Goal: Complete application form

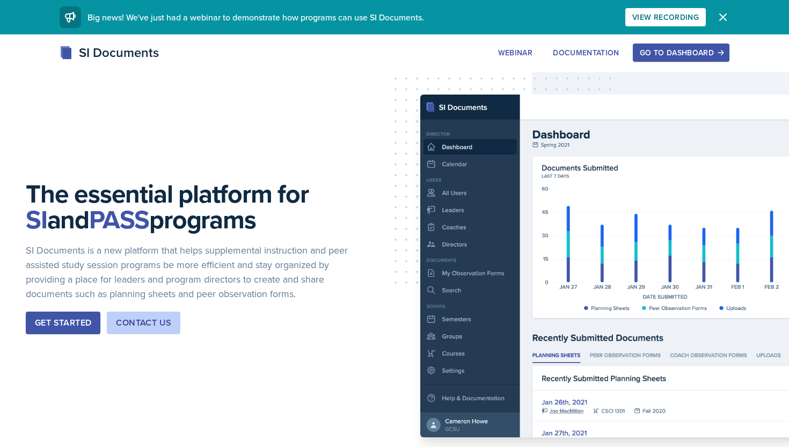
click at [652, 62] on div "SI Documents Webinar Documentation Go to Dashboard Sign Up Go to Dashboard" at bounding box center [394, 64] width 789 height 43
click at [651, 54] on div "Go to Dashboard" at bounding box center [681, 52] width 83 height 9
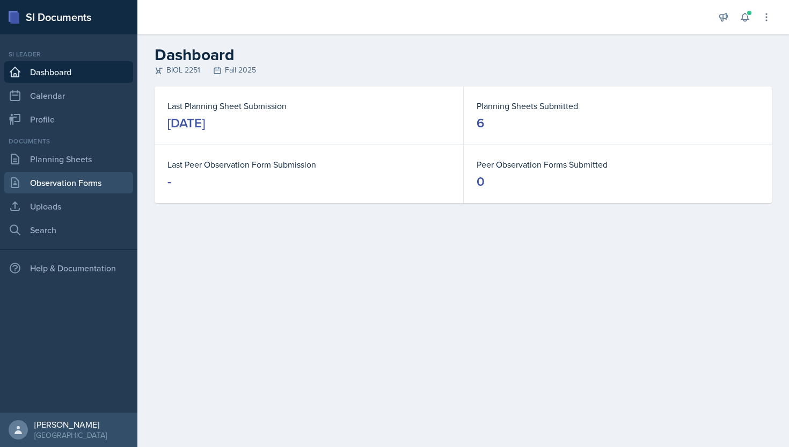
click at [55, 181] on link "Observation Forms" at bounding box center [68, 182] width 129 height 21
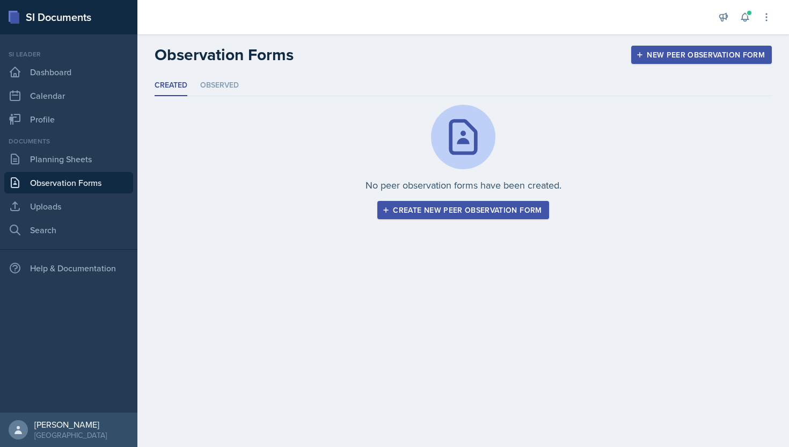
click at [401, 206] on div "Create new peer observation form" at bounding box center [462, 210] width 157 height 9
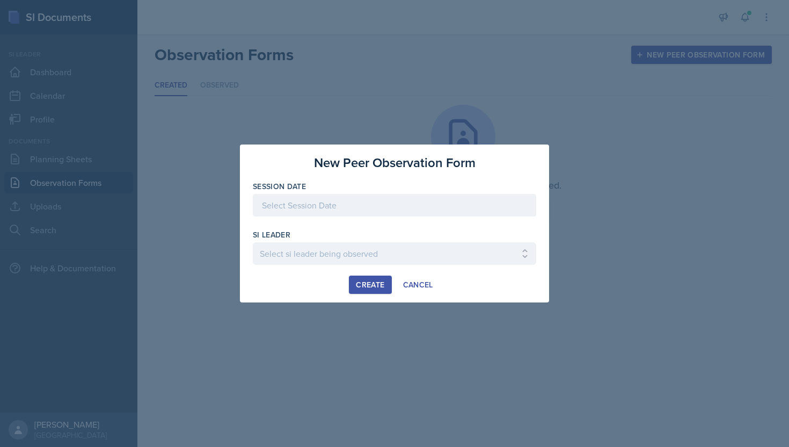
click at [369, 193] on div "Session Date" at bounding box center [395, 204] width 284 height 46
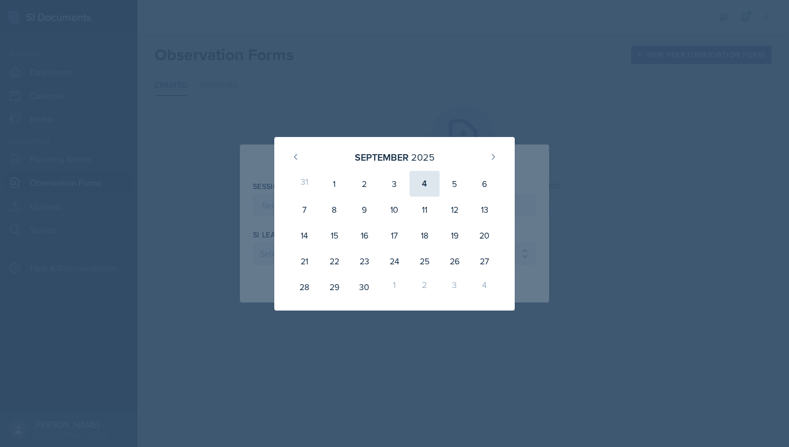
click at [422, 179] on div "4" at bounding box center [425, 184] width 30 height 26
type input "[DATE]"
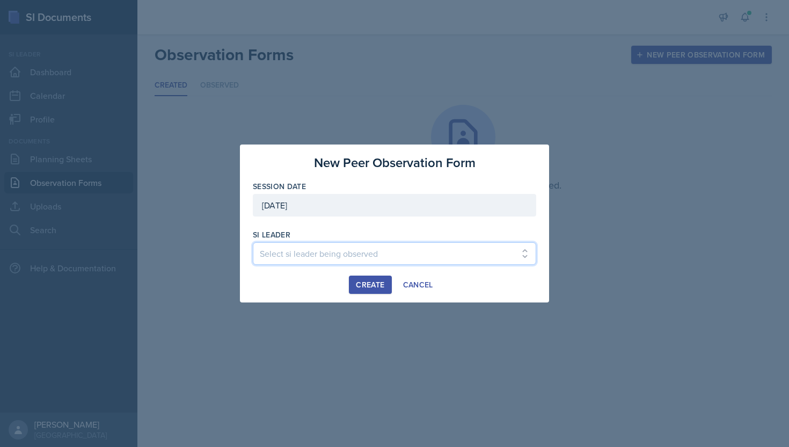
click at [301, 244] on select "Select si leader being observed [PERSON_NAME] / PSYC 2500 / The Phantoms of The…" at bounding box center [395, 253] width 284 height 23
select select "9391dc38-6288-4e72-a1fc-c58231952485"
click at [253, 242] on select "Select si leader being observed [PERSON_NAME] / PSYC 2500 / The Phantoms of The…" at bounding box center [395, 253] width 284 height 23
click at [371, 289] on div "Create" at bounding box center [370, 284] width 28 height 9
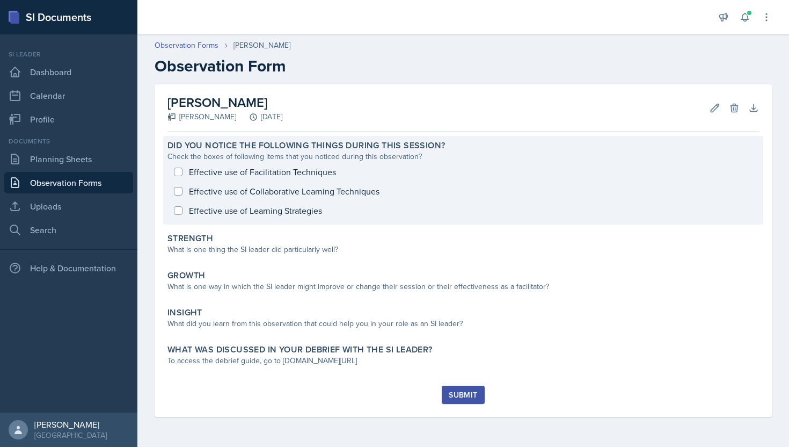
click at [180, 171] on div "Effective use of Facilitation Techniques Effective use of Collaborative Learnin…" at bounding box center [464, 191] width 592 height 58
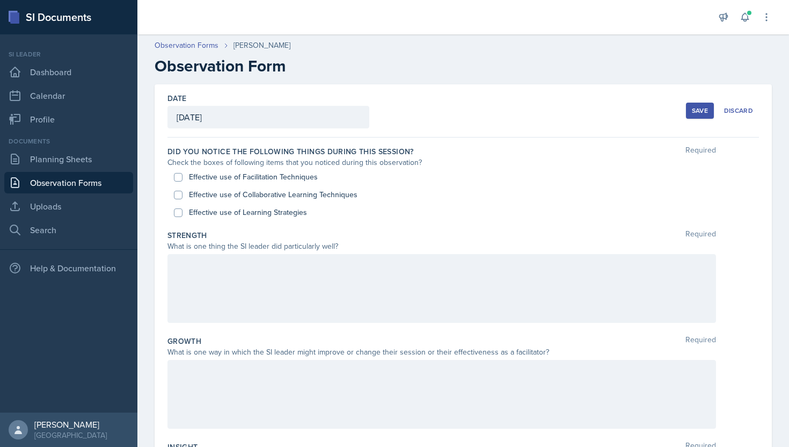
click at [180, 171] on div "Effective use of Facilitation Techniques" at bounding box center [463, 177] width 579 height 18
click at [176, 179] on input "Effective use of Facilitation Techniques" at bounding box center [178, 177] width 9 height 9
checkbox input "true"
click at [178, 191] on input "Effective use of Collaborative Learning Techniques" at bounding box center [178, 195] width 9 height 9
checkbox input "true"
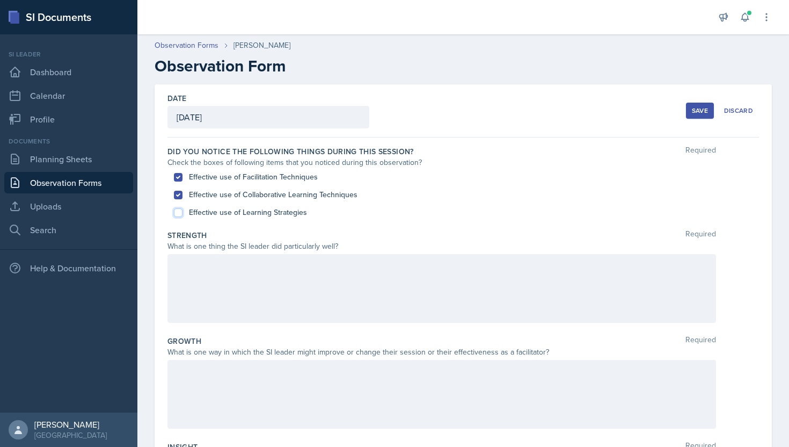
click at [179, 211] on input "Effective use of Learning Strategies" at bounding box center [178, 212] width 9 height 9
checkbox input "true"
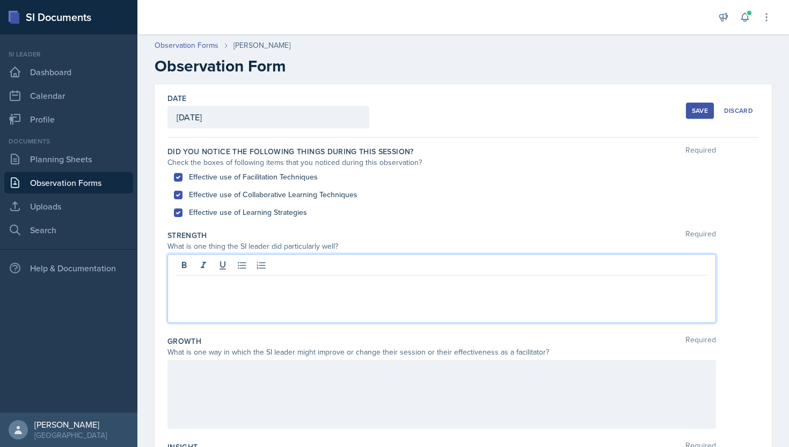
click at [206, 270] on div at bounding box center [442, 288] width 549 height 69
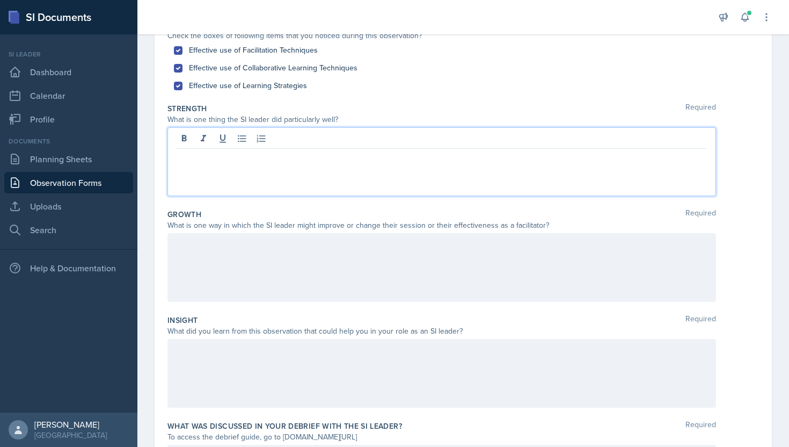
scroll to position [134, 0]
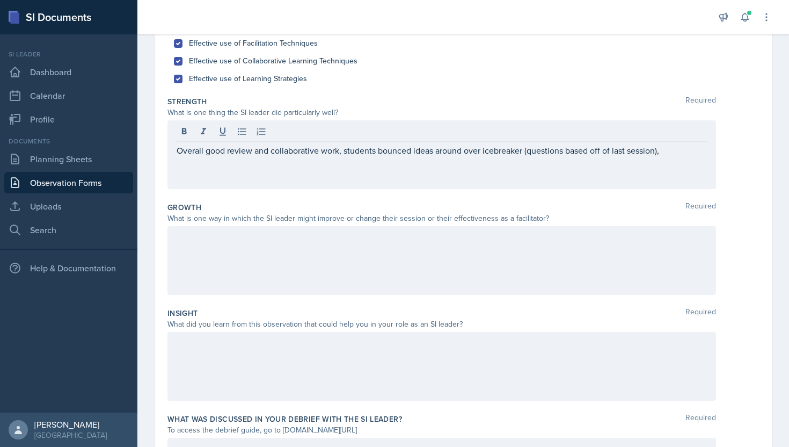
click at [312, 268] on div at bounding box center [442, 260] width 549 height 69
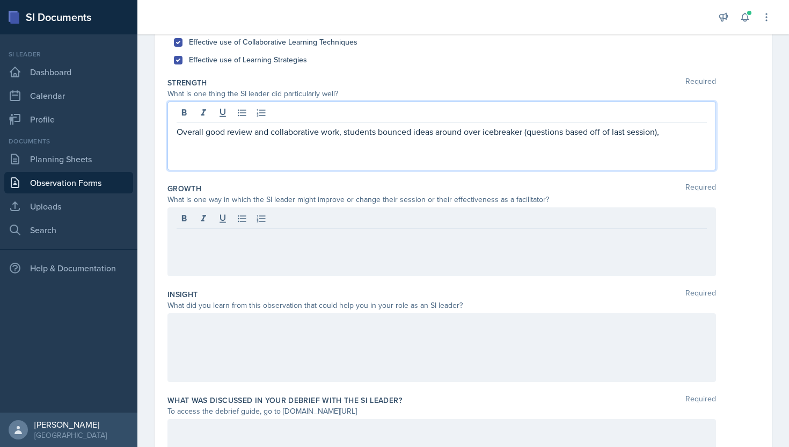
click at [663, 111] on div "Overall good review and collaborative work, students bounced ideas around over …" at bounding box center [442, 135] width 549 height 69
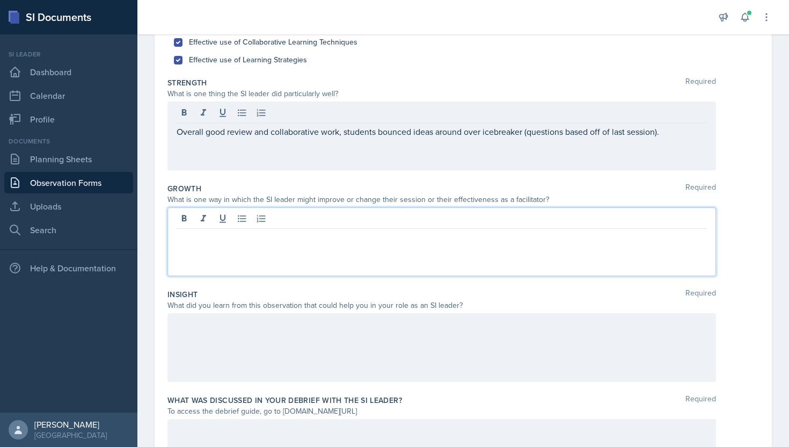
click at [542, 216] on div at bounding box center [442, 241] width 549 height 69
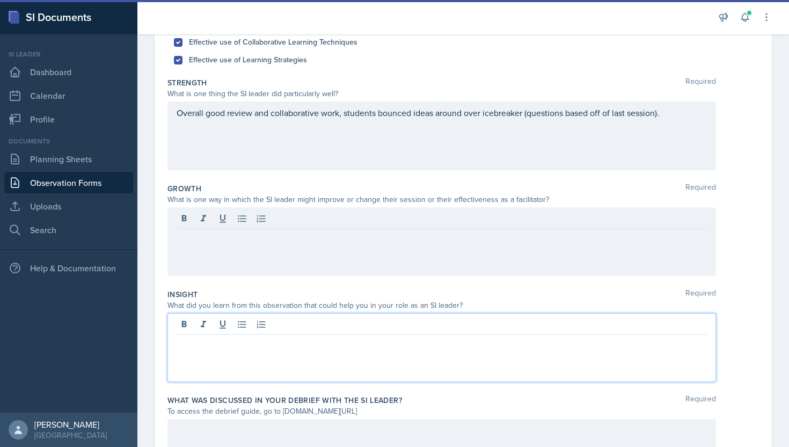
click at [405, 321] on div at bounding box center [442, 347] width 549 height 69
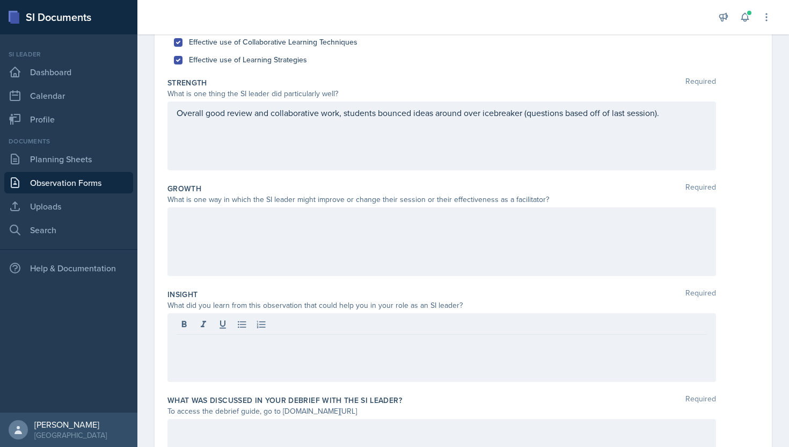
click at [423, 236] on div at bounding box center [442, 241] width 549 height 69
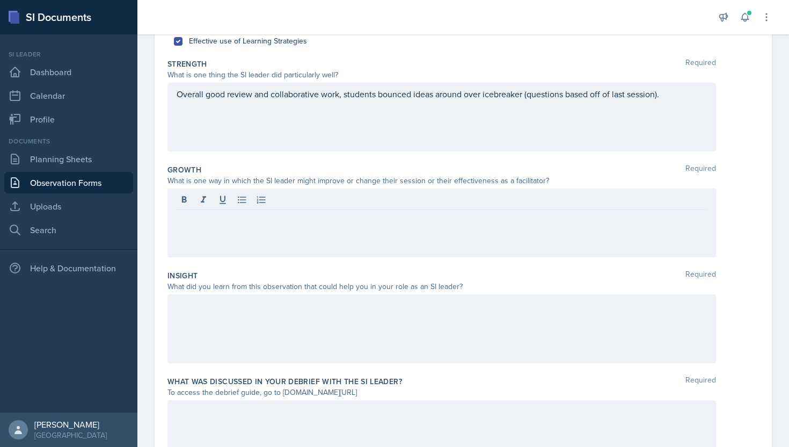
click at [358, 350] on div at bounding box center [442, 328] width 549 height 69
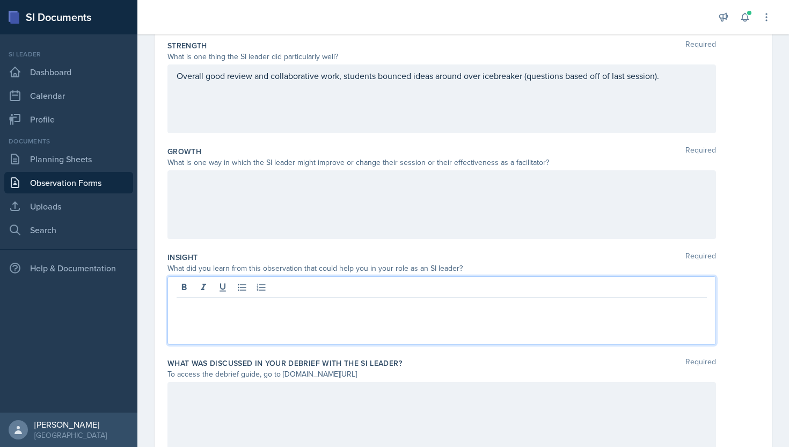
scroll to position [198, 0]
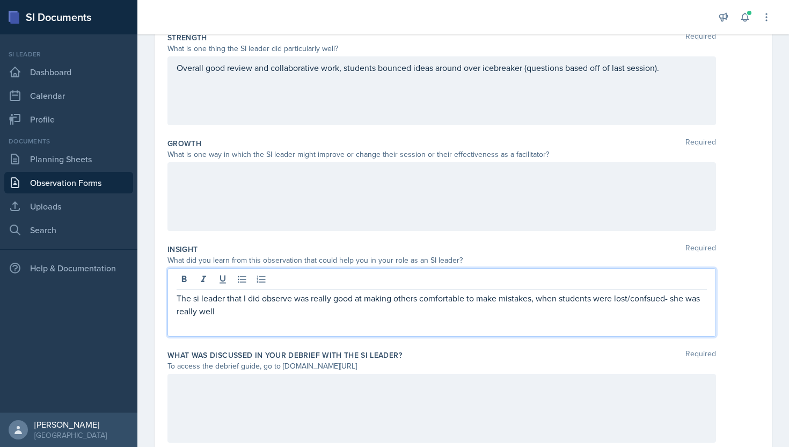
click at [657, 299] on p "The si leader that I did observe was really good at making others comfortable t…" at bounding box center [442, 305] width 531 height 26
click at [612, 312] on p "The si leader that I did observe was really good at making others comfortable t…" at bounding box center [442, 305] width 531 height 26
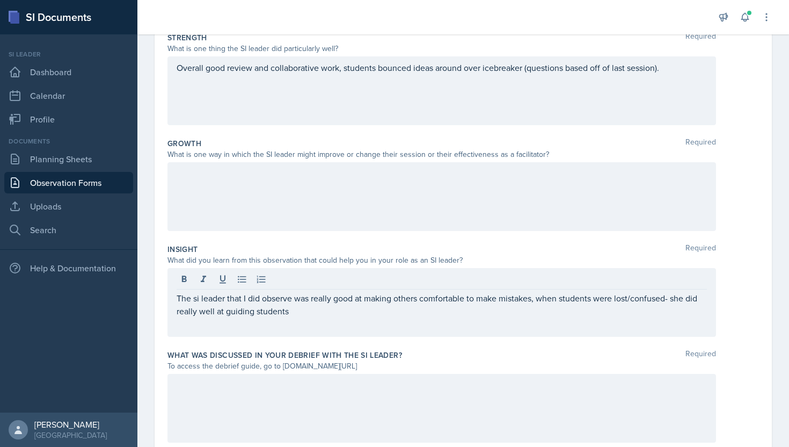
click at [671, 76] on div "Overall good review and collaborative work, students bounced ideas around over …" at bounding box center [442, 90] width 549 height 69
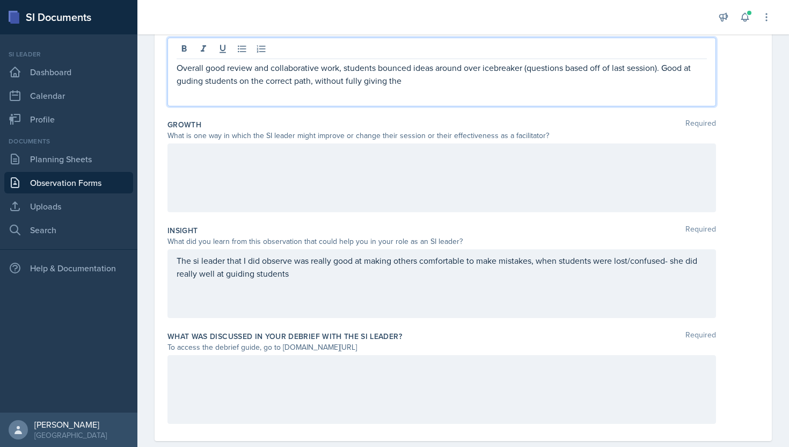
click at [188, 83] on p "Overall good review and collaborative work, students bounced ideas around over …" at bounding box center [442, 74] width 531 height 26
click at [447, 75] on p "Overall good review and collaborative work, students bounced ideas around over …" at bounding box center [442, 74] width 531 height 26
click at [406, 85] on p "Overall good review and collaborative work, students bounced ideas around over …" at bounding box center [442, 74] width 531 height 26
click at [433, 79] on p "Overall good review and collaborative work, students bounced ideas around over …" at bounding box center [442, 74] width 531 height 26
click at [368, 277] on p "The si leader that I did observe was really good at making others comfortable t…" at bounding box center [442, 267] width 531 height 26
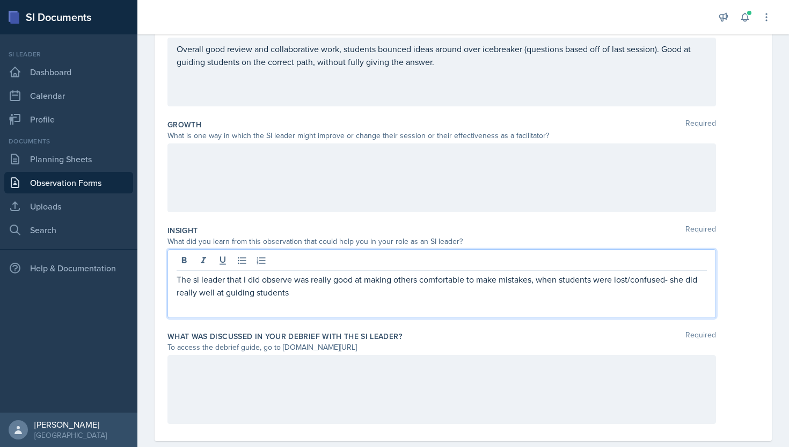
click at [367, 281] on p "The si leader that I did observe was really good at making others comfortable t…" at bounding box center [442, 286] width 531 height 26
click at [365, 289] on p "The si leader that I did observe was really good at making others comfortable t…" at bounding box center [442, 286] width 531 height 26
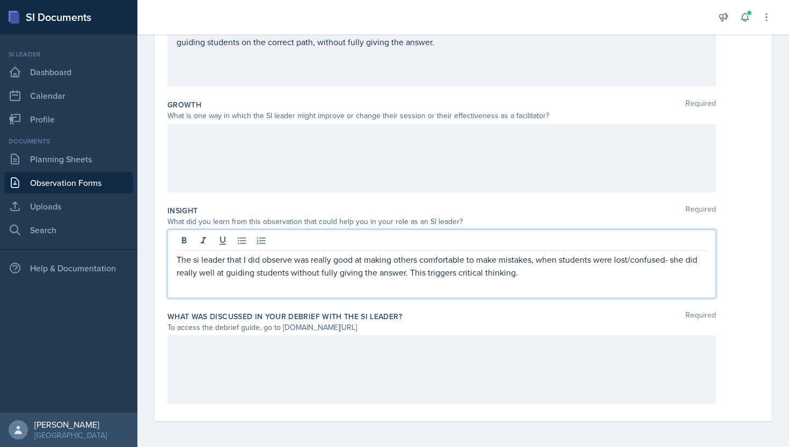
click at [240, 373] on div at bounding box center [442, 369] width 549 height 69
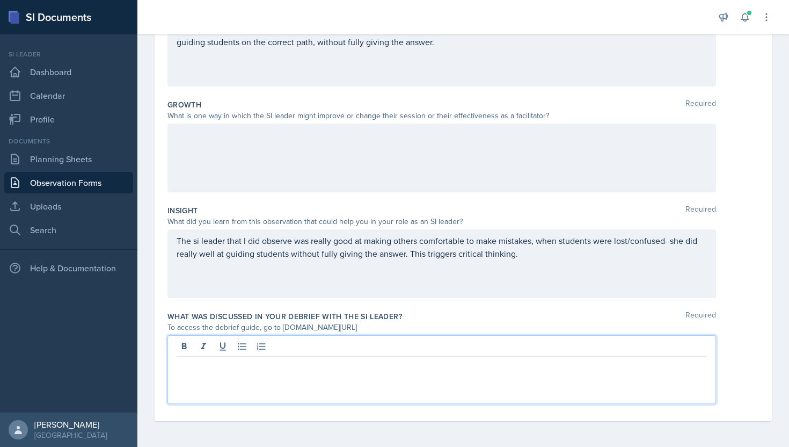
click at [240, 373] on div at bounding box center [442, 369] width 549 height 69
click at [420, 319] on div "What was discussed in your debrief with the SI Leader? Required" at bounding box center [464, 316] width 592 height 11
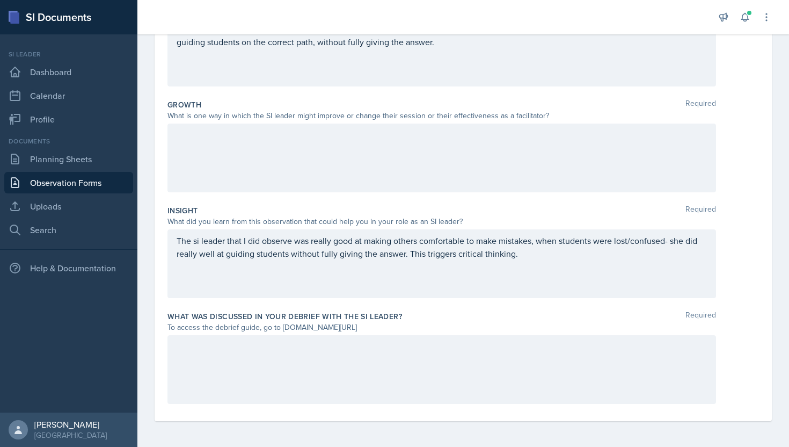
click at [352, 357] on div at bounding box center [442, 369] width 549 height 69
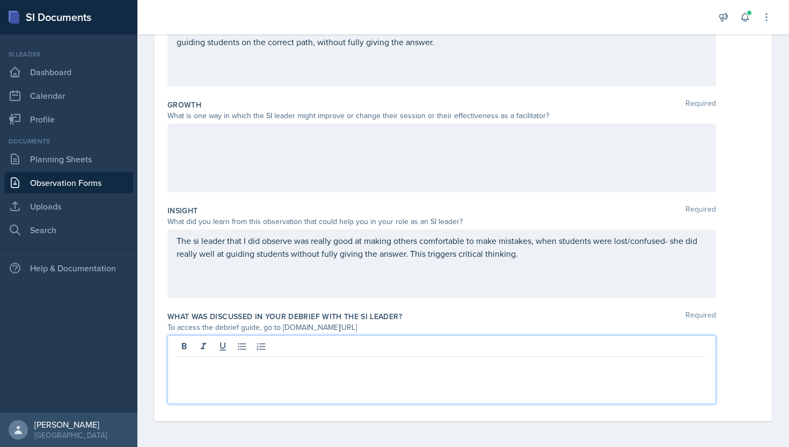
click at [404, 328] on div "To access the debrief guide, go to [DOMAIN_NAME][URL]" at bounding box center [442, 327] width 549 height 11
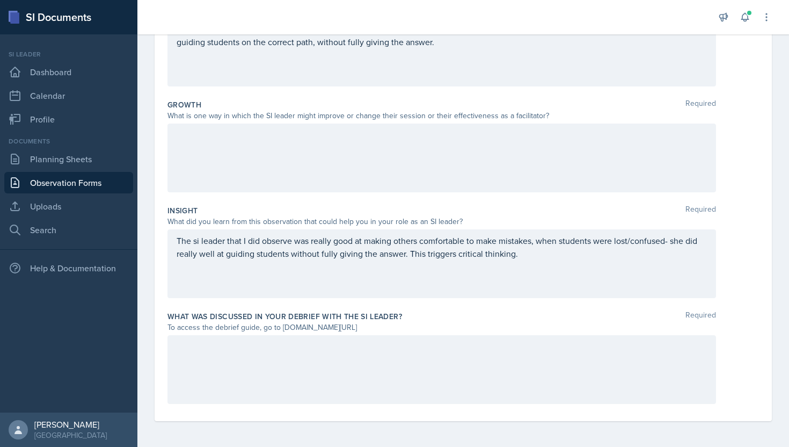
click at [381, 363] on div at bounding box center [442, 369] width 549 height 69
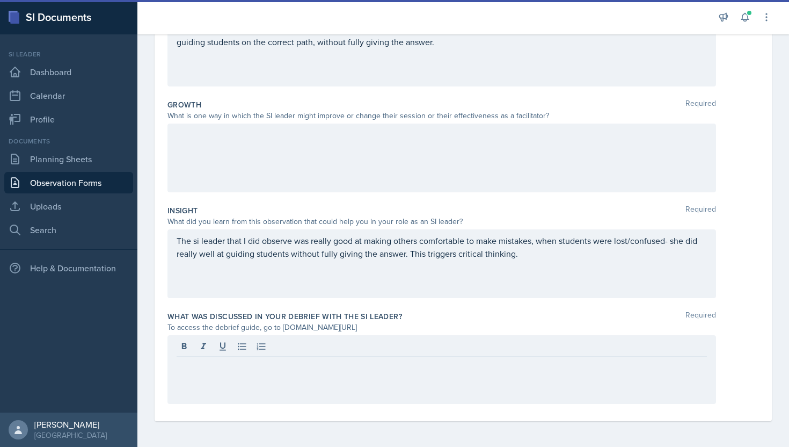
click at [415, 310] on div "What was discussed in your debrief with the SI Leader? Required To access the d…" at bounding box center [464, 360] width 592 height 106
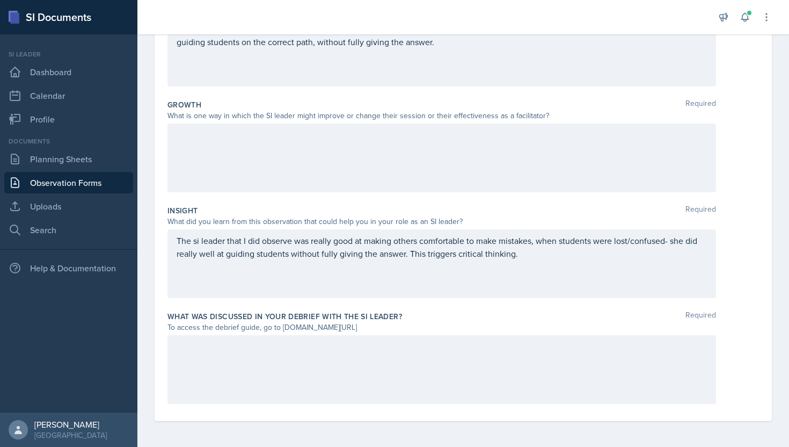
click at [302, 179] on div at bounding box center [442, 157] width 549 height 69
click at [257, 372] on div at bounding box center [442, 369] width 549 height 69
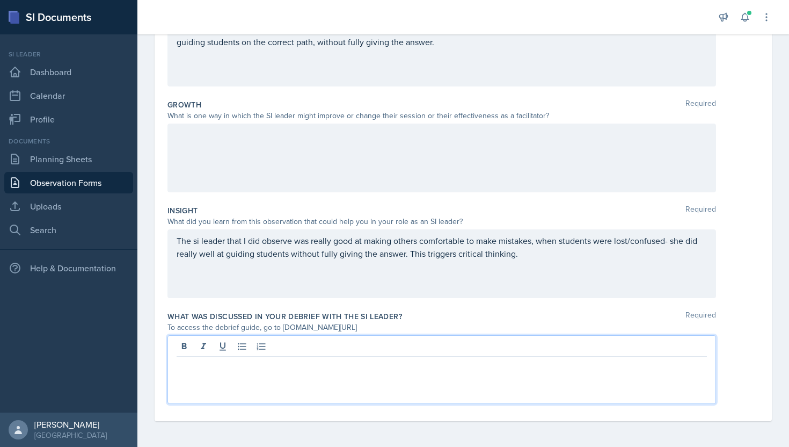
click at [417, 330] on div "To access the debrief guide, go to [DOMAIN_NAME][URL]" at bounding box center [442, 327] width 549 height 11
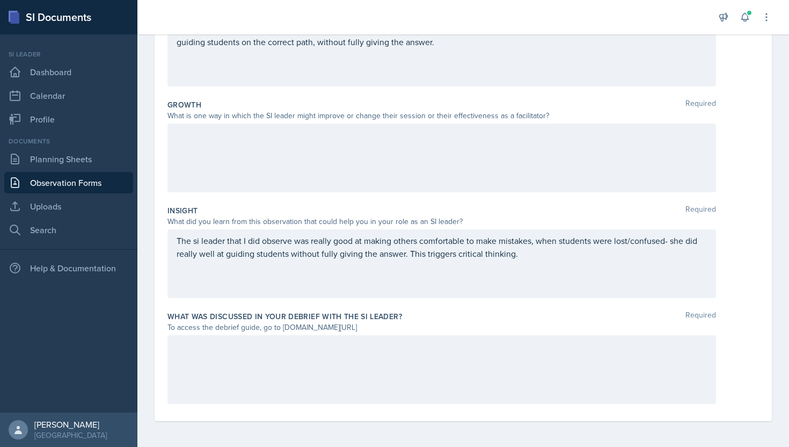
click at [318, 373] on div at bounding box center [442, 369] width 549 height 69
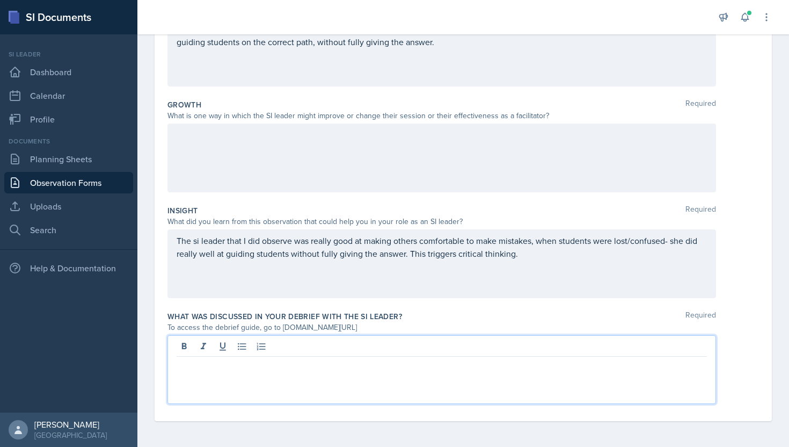
click at [401, 329] on div "To access the debrief guide, go to [DOMAIN_NAME][URL]" at bounding box center [442, 327] width 549 height 11
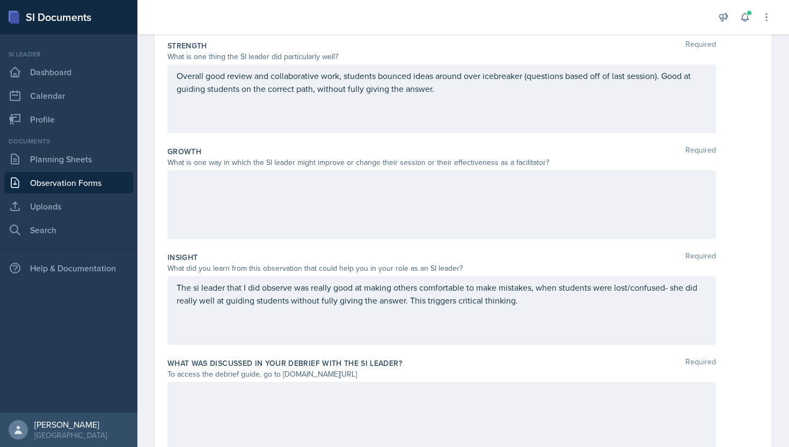
scroll to position [169, 0]
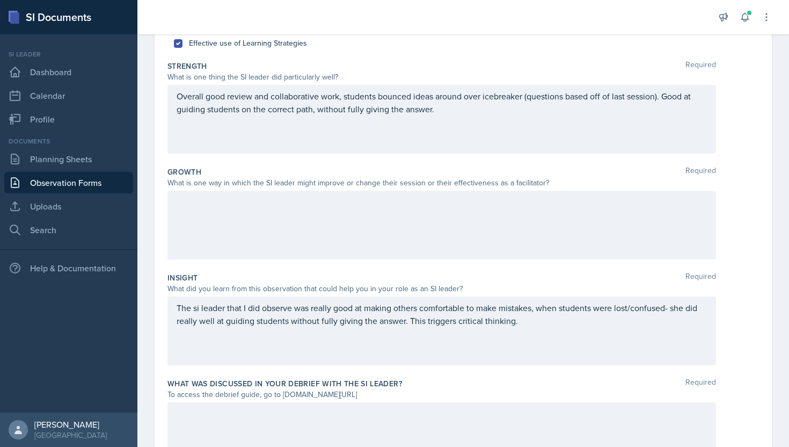
click at [534, 325] on p "The si leader that I did observe was really good at making others comfortable t…" at bounding box center [442, 314] width 531 height 26
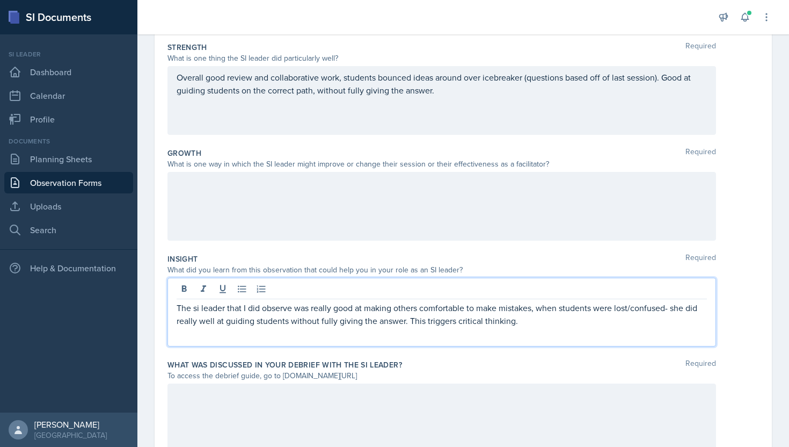
click at [431, 225] on div at bounding box center [442, 206] width 549 height 69
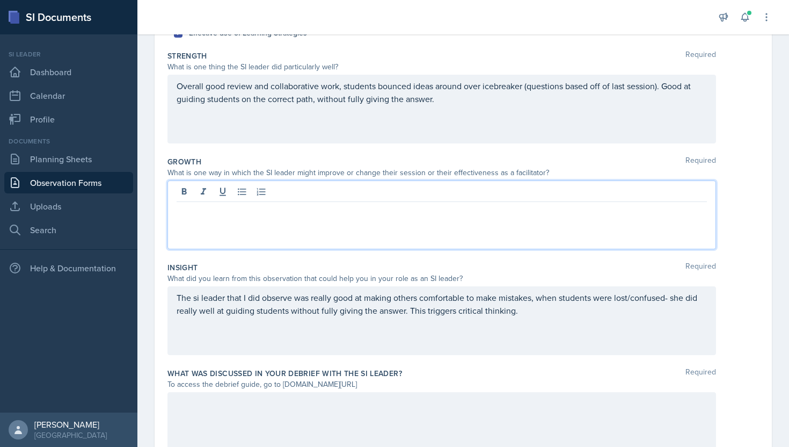
scroll to position [190, 0]
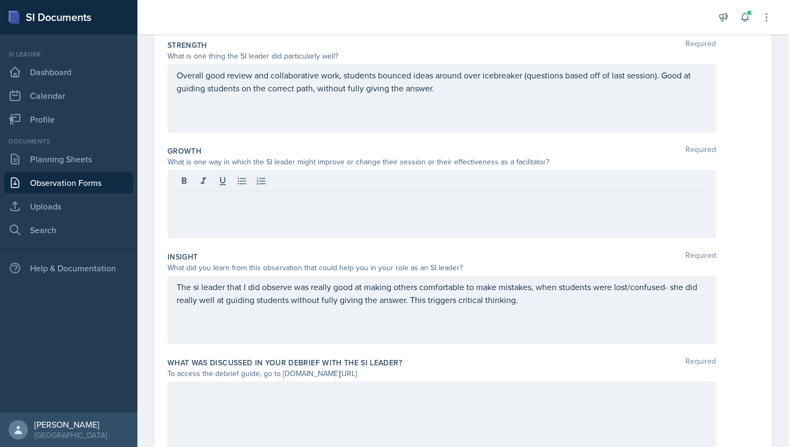
click at [514, 100] on div "Overall good review and collaborative work, students bounced ideas around over …" at bounding box center [442, 98] width 549 height 69
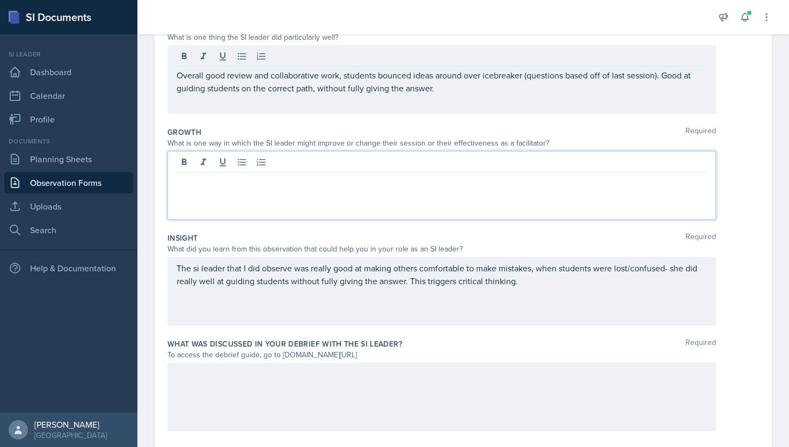
click at [412, 164] on div at bounding box center [442, 185] width 549 height 69
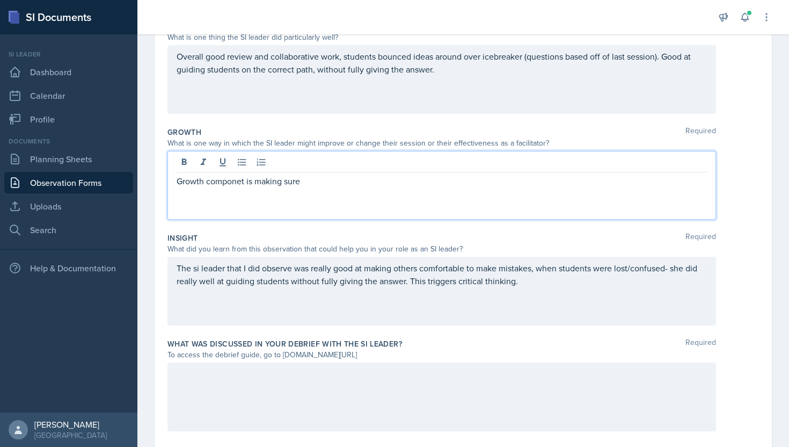
click at [237, 184] on p "Growth componet is making sure" at bounding box center [442, 181] width 531 height 13
click at [222, 184] on p "Growth componet is making sure" at bounding box center [442, 181] width 531 height 13
click at [215, 182] on p "Growth componet is making sure" at bounding box center [442, 181] width 531 height 13
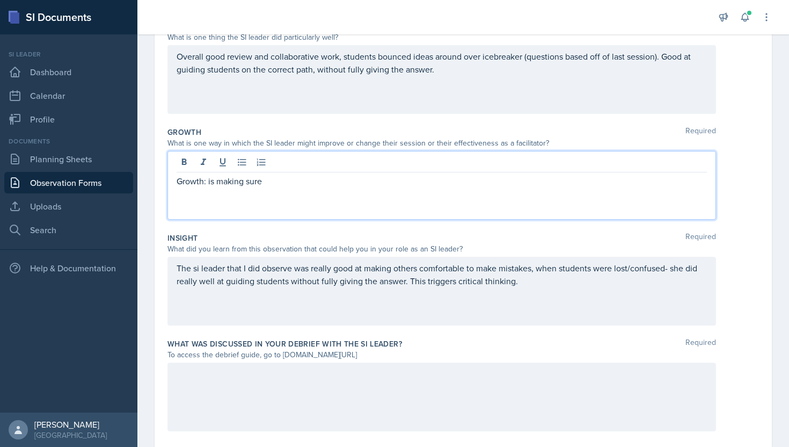
click at [215, 183] on p "Growth: is making sure" at bounding box center [442, 181] width 531 height 13
click at [257, 180] on p "Growth: making sure" at bounding box center [442, 181] width 531 height 13
click at [424, 178] on p "Growth: making sure other students in the back are able to partciptate" at bounding box center [442, 181] width 531 height 13
click at [481, 181] on p "Growth: making sure other students in the back are able to contribute to the co…" at bounding box center [442, 181] width 531 height 13
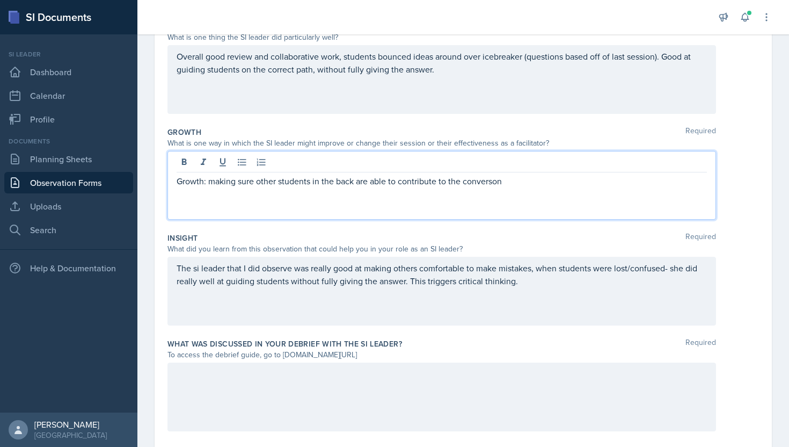
click at [481, 181] on p "Growth: making sure other students in the back are able to contribute to the co…" at bounding box center [442, 181] width 531 height 13
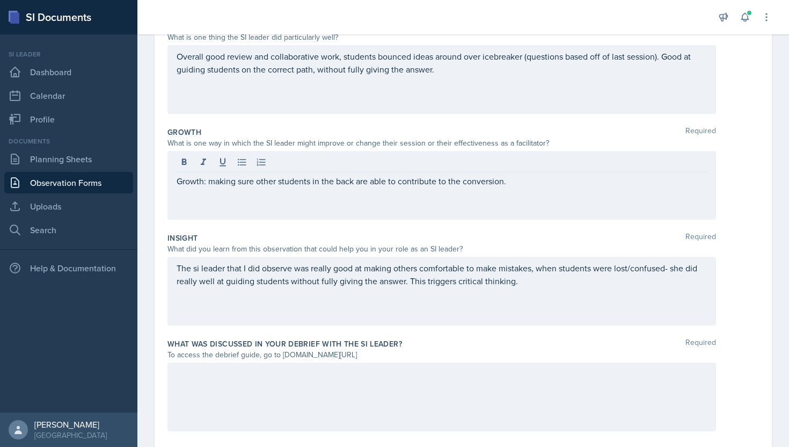
click at [348, 401] on div at bounding box center [442, 396] width 549 height 69
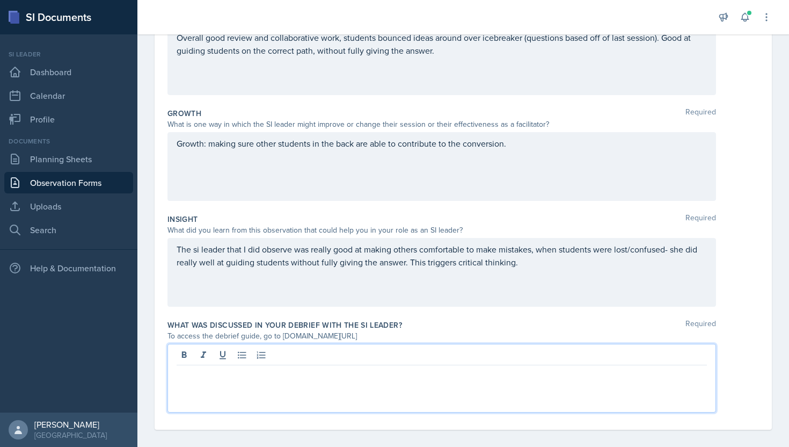
click at [486, 169] on div "Growth: making sure other students in the back are able to contribute to the co…" at bounding box center [442, 166] width 549 height 69
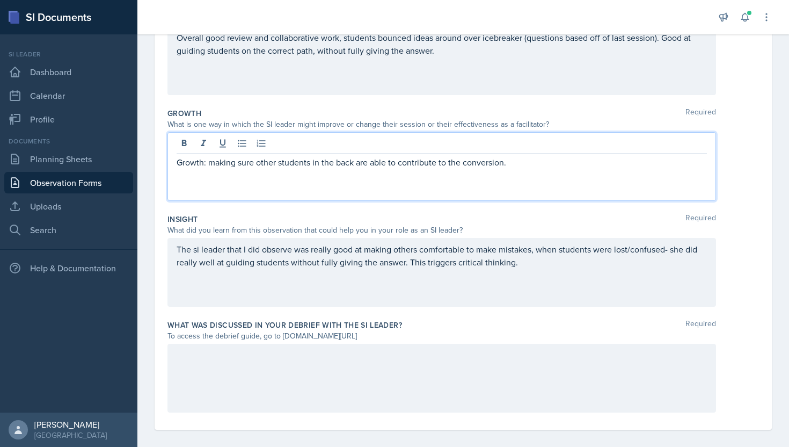
scroll to position [236, 0]
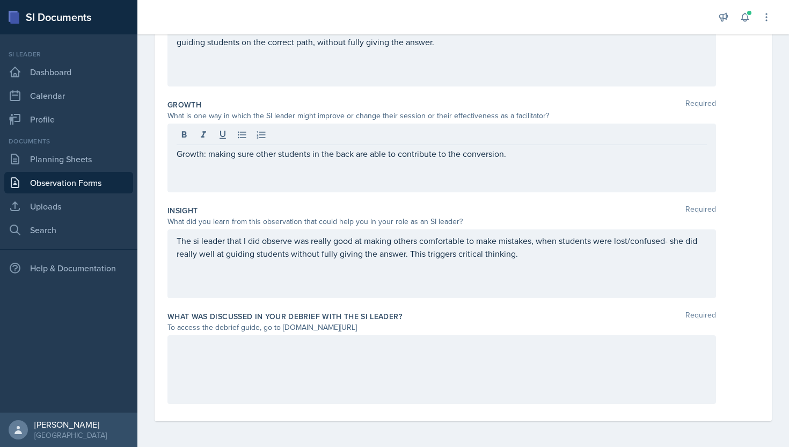
click at [447, 286] on div "The si leader that I did observe was really good at making others comfortable t…" at bounding box center [442, 263] width 549 height 69
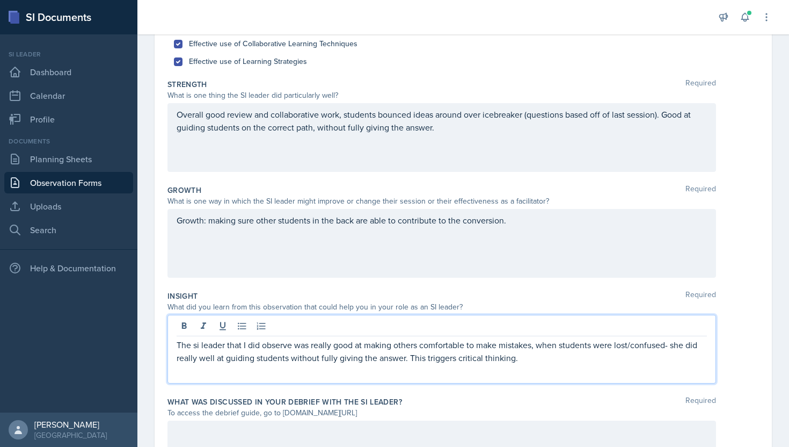
scroll to position [115, 0]
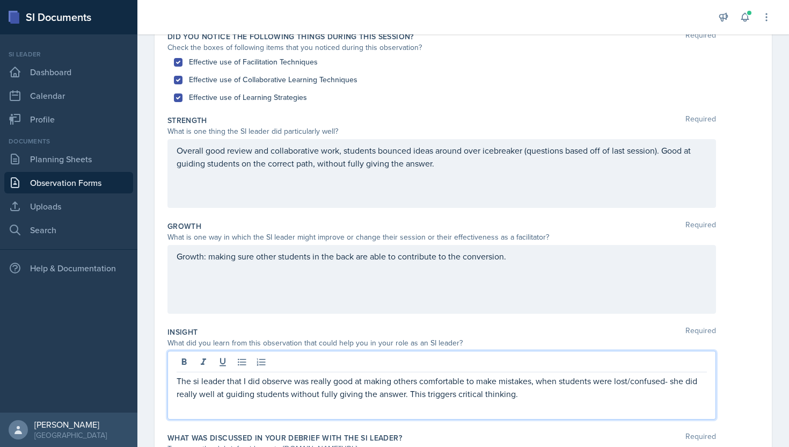
click at [529, 173] on div "Overall good review and collaborative work, students bounced ideas around over …" at bounding box center [442, 173] width 549 height 69
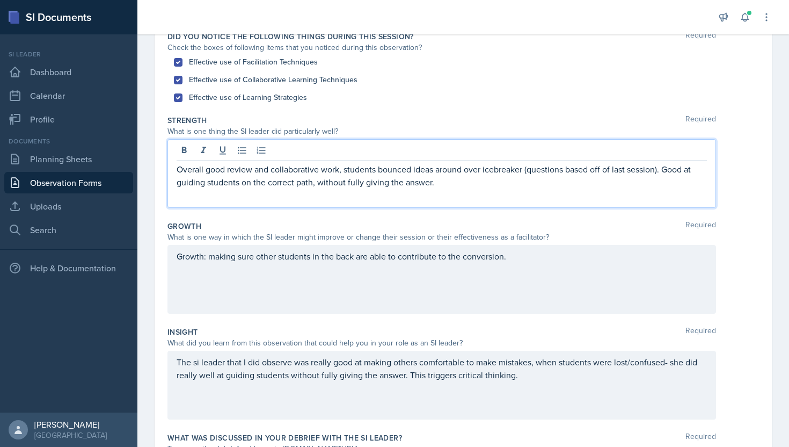
scroll to position [134, 0]
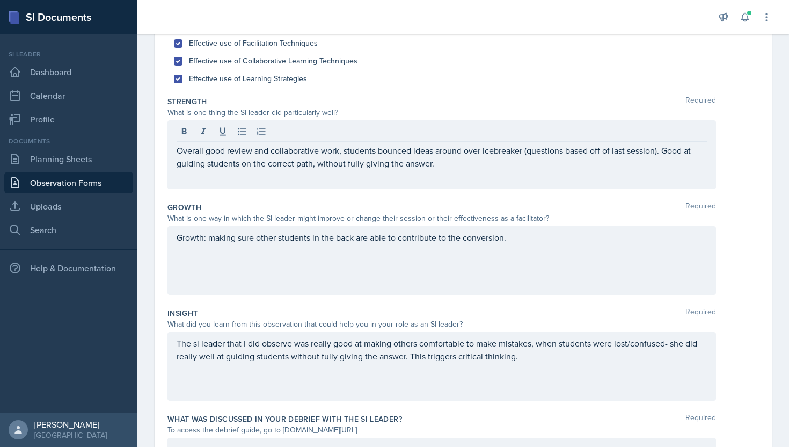
click at [506, 273] on div "Growth: making sure other students in the back are able to contribute to the co…" at bounding box center [442, 260] width 549 height 69
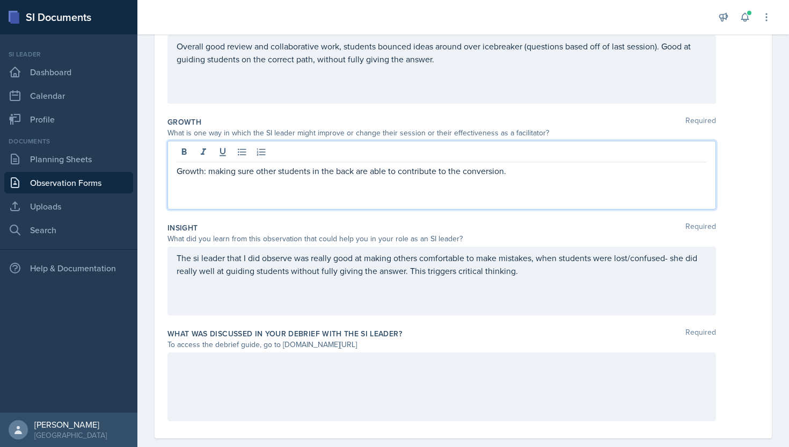
scroll to position [236, 0]
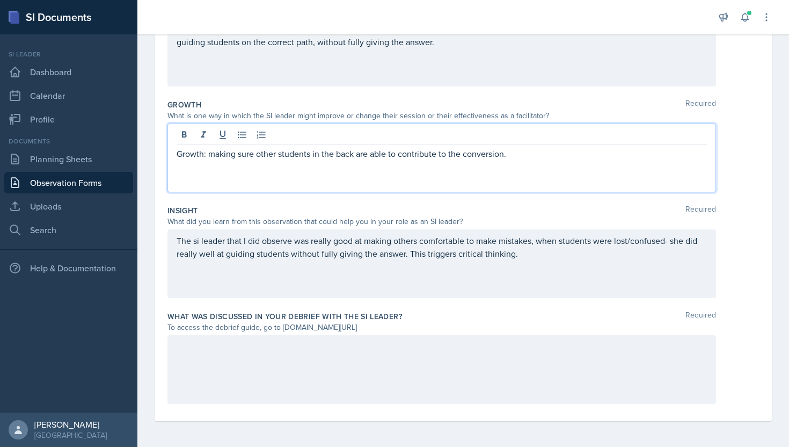
click at [408, 383] on div at bounding box center [442, 369] width 549 height 69
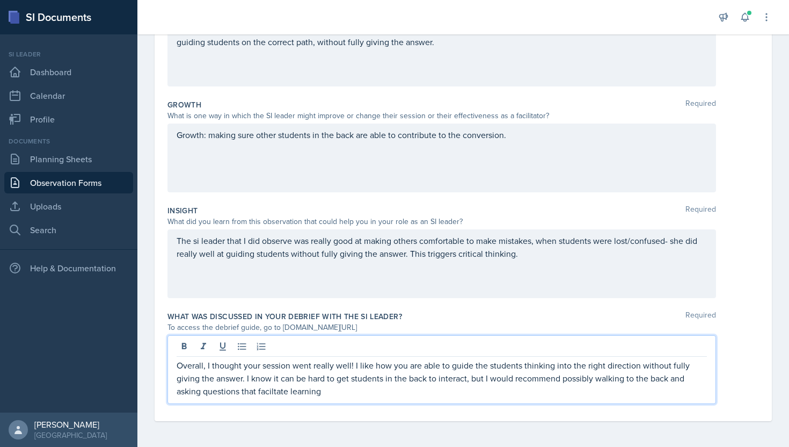
click at [273, 396] on p "Overall, I thought your session went really well! I like how you are able to gu…" at bounding box center [442, 378] width 531 height 39
click at [303, 393] on p "Overall, I thought your session went really well! I like how you are able to gu…" at bounding box center [442, 378] width 531 height 39
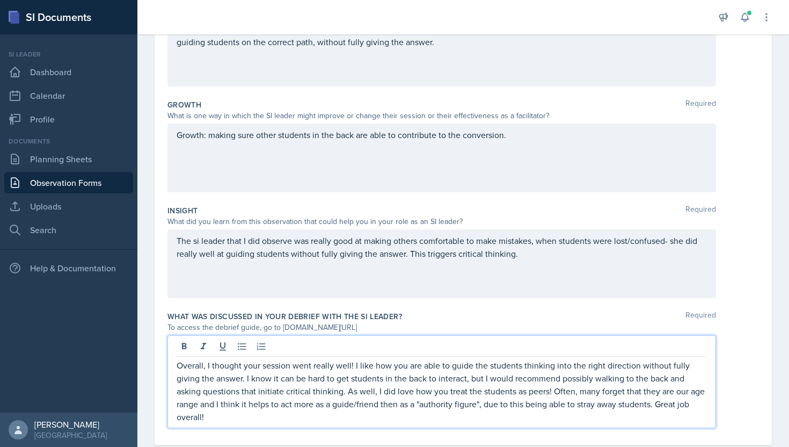
click at [571, 256] on p "The si leader that I did observe was really good at making others comfortable t…" at bounding box center [442, 247] width 531 height 26
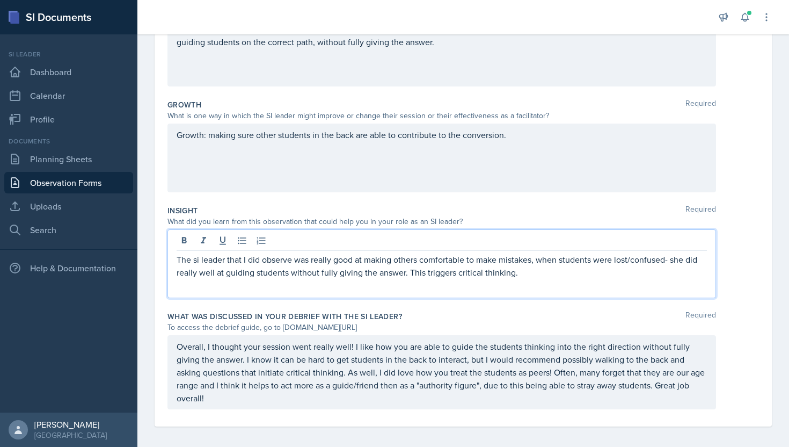
click at [460, 321] on div "What was discussed in your debrief with the SI Leader? Required" at bounding box center [464, 316] width 592 height 11
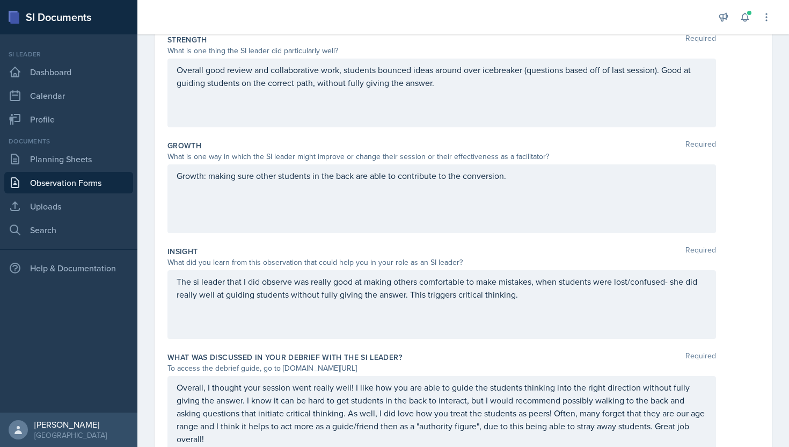
scroll to position [192, 0]
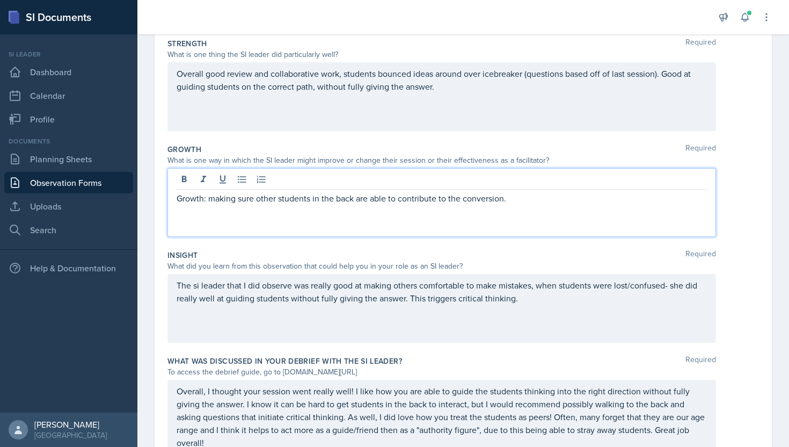
click at [540, 192] on p "Growth: making sure other students in the back are able to contribute to the co…" at bounding box center [442, 198] width 531 height 13
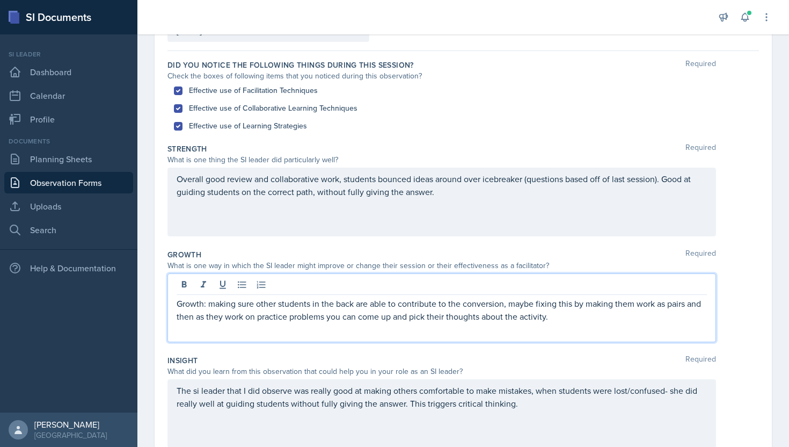
scroll to position [83, 0]
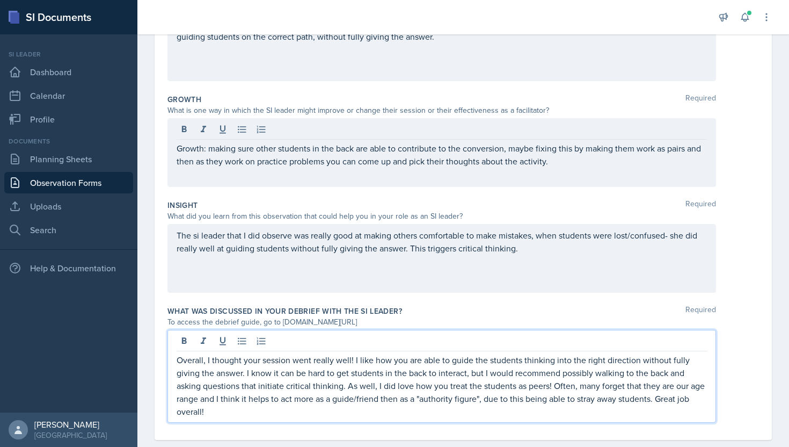
click at [293, 397] on p "Overall, I thought your session went really well! I like how you are able to gu…" at bounding box center [442, 385] width 531 height 64
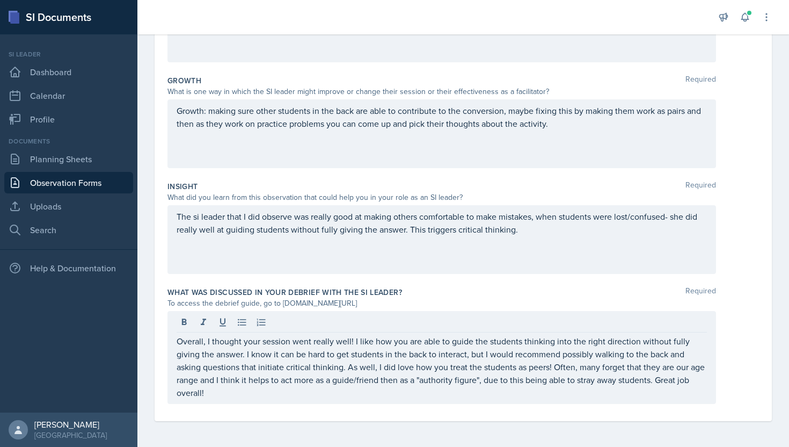
drag, startPoint x: 176, startPoint y: 342, endPoint x: 227, endPoint y: 397, distance: 75.2
click at [227, 397] on div "Overall, I thought your session went really well! I like how you are able to gu…" at bounding box center [442, 357] width 549 height 93
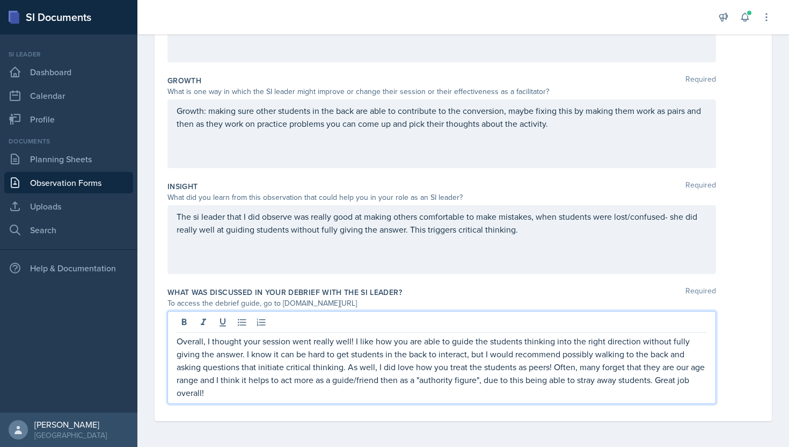
drag, startPoint x: 177, startPoint y: 339, endPoint x: 217, endPoint y: 399, distance: 71.6
click at [218, 399] on div "Overall, I thought your session went really well! I like how you are able to gu…" at bounding box center [442, 357] width 549 height 93
copy p "Overall, I thought your session went really well! I like how you are able to gu…"
click at [228, 262] on div "The si leader that I did observe was really good at making others comfortable t…" at bounding box center [442, 239] width 549 height 69
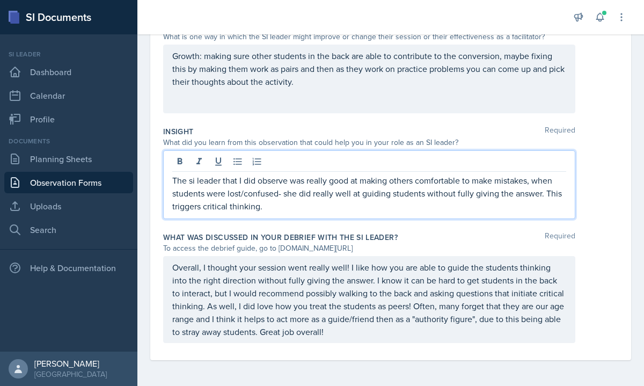
scroll to position [0, 0]
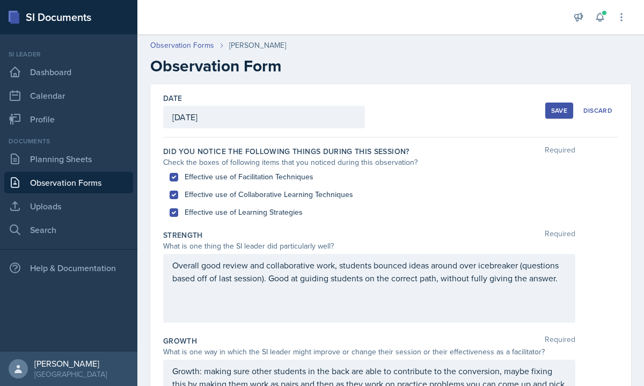
click at [562, 112] on div "Save" at bounding box center [559, 110] width 16 height 9
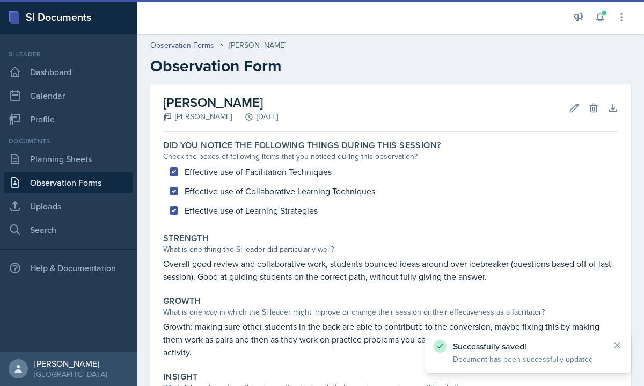
scroll to position [211, 0]
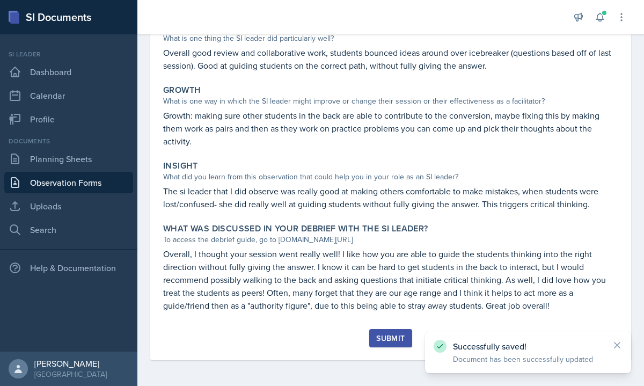
click at [396, 337] on div "Submit" at bounding box center [390, 338] width 28 height 9
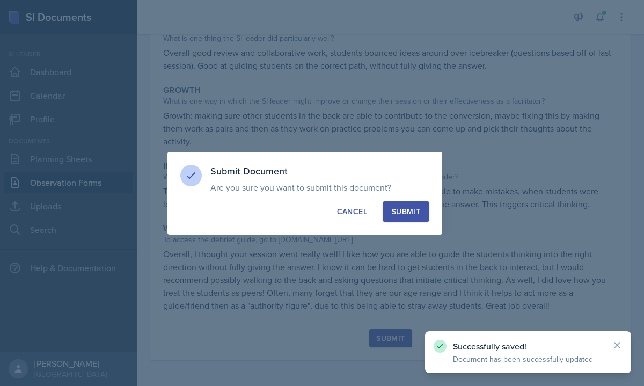
click at [408, 209] on div "Submit" at bounding box center [406, 211] width 28 height 11
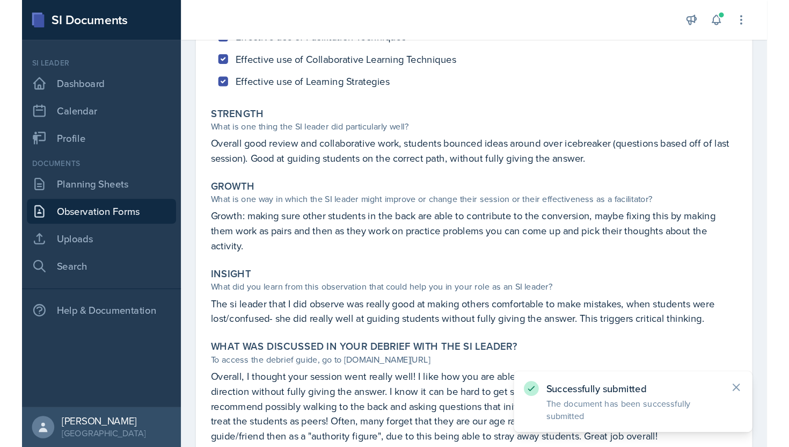
scroll to position [0, 0]
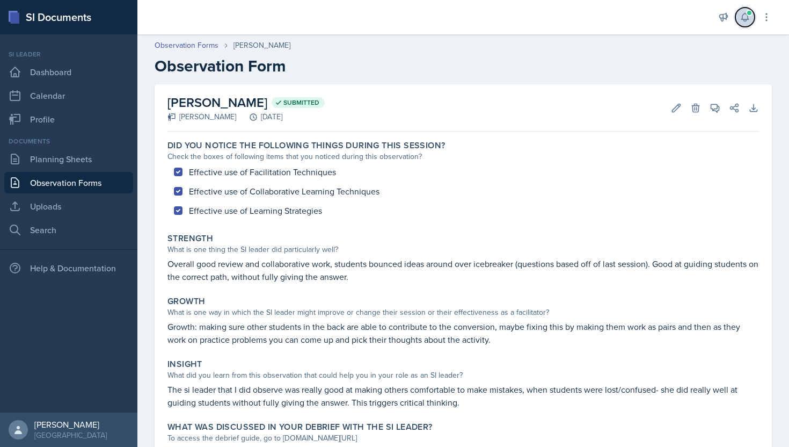
click at [751, 23] on button at bounding box center [745, 17] width 19 height 19
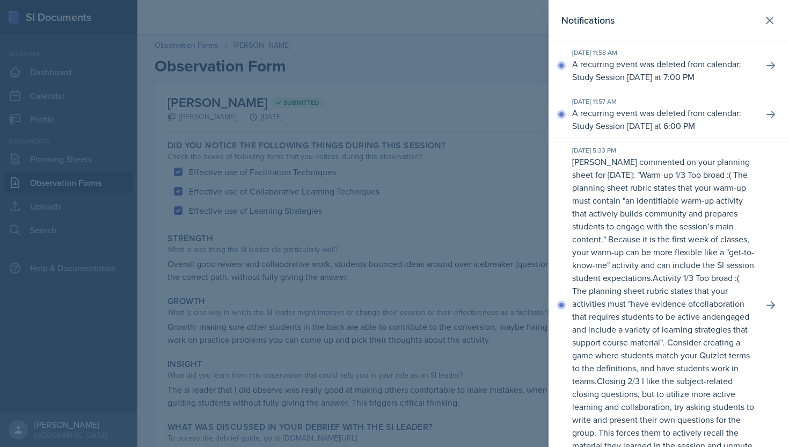
click at [493, 67] on div at bounding box center [394, 223] width 789 height 447
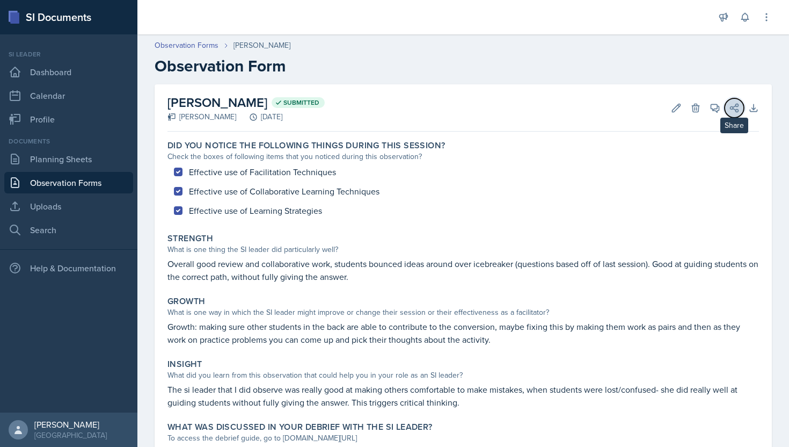
click at [731, 107] on icon at bounding box center [735, 108] width 8 height 8
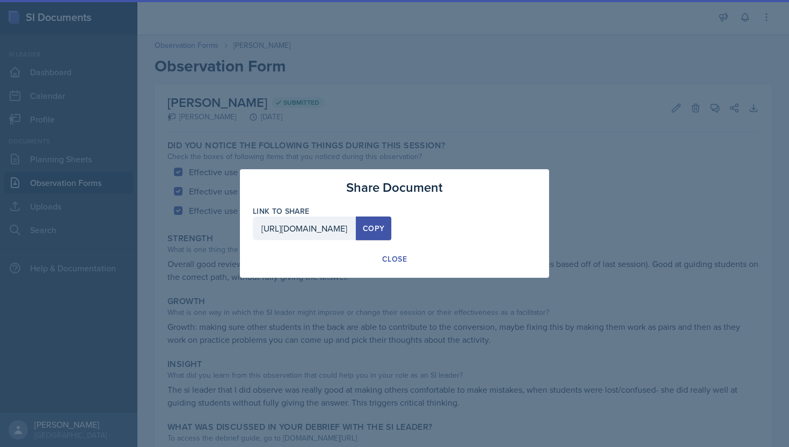
click at [471, 85] on div at bounding box center [394, 223] width 789 height 447
